Goal: Contribute content

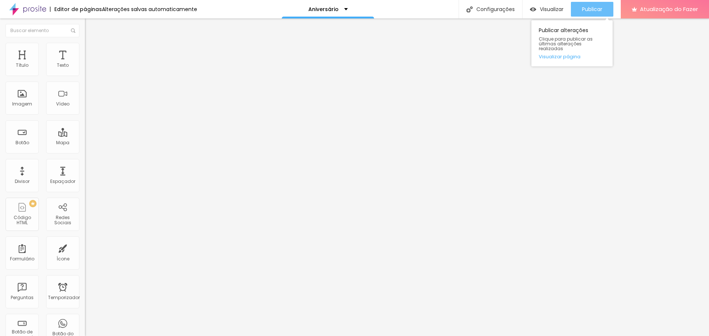
click at [590, 6] on font "Publicar" at bounding box center [592, 9] width 20 height 7
click at [89, 63] on font "Trocar imagem" at bounding box center [107, 60] width 36 height 6
click at [597, 11] on font "Publicar" at bounding box center [592, 9] width 20 height 7
